Goal: Task Accomplishment & Management: Use online tool/utility

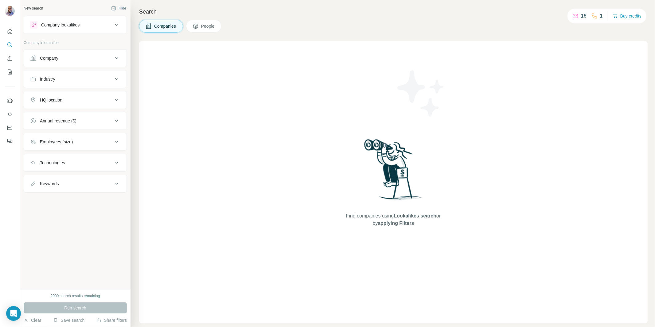
click at [64, 59] on div "Company" at bounding box center [71, 58] width 83 height 6
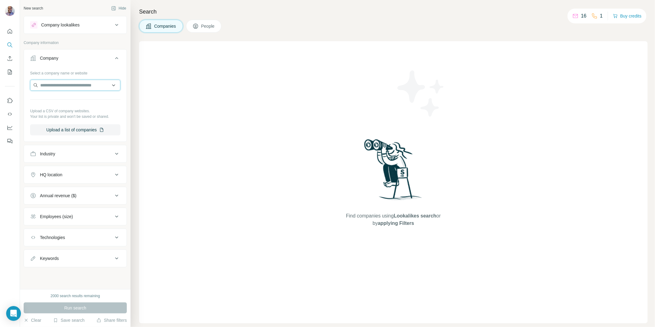
click at [68, 85] on input "text" at bounding box center [75, 85] width 90 height 11
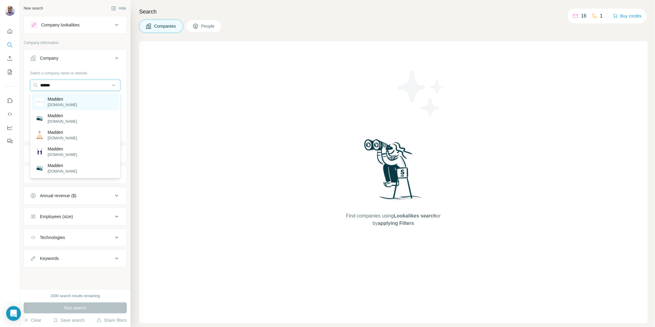
type input "******"
click at [55, 96] on p "Madden" at bounding box center [62, 99] width 29 height 6
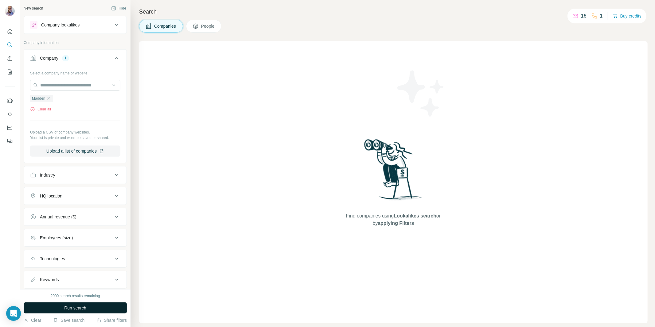
click at [87, 308] on button "Run search" at bounding box center [75, 307] width 103 height 11
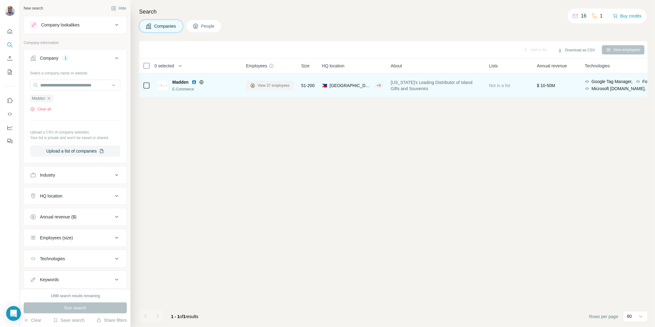
click at [272, 85] on span "View 37 employees" at bounding box center [274, 86] width 32 height 6
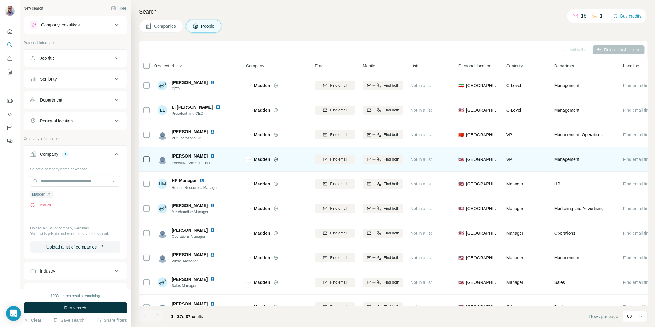
click at [210, 155] on img at bounding box center [212, 155] width 5 height 5
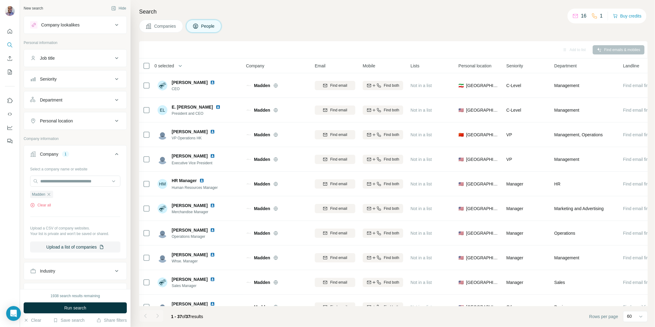
click at [160, 25] on span "Companies" at bounding box center [165, 26] width 22 height 6
